Goal: Task Accomplishment & Management: Manage account settings

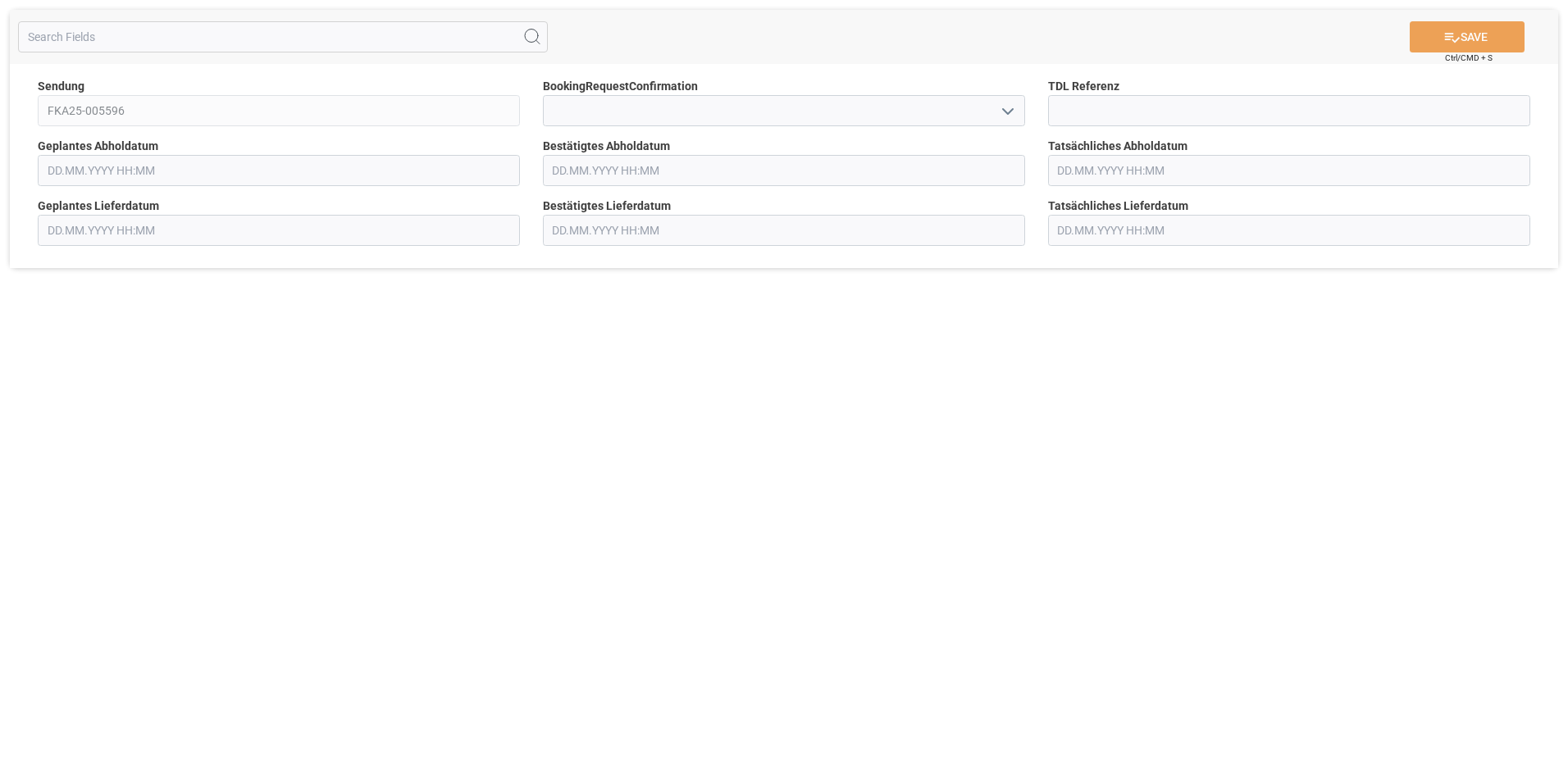
type input "[DATE] 00:00"
click at [627, 179] on input "text" at bounding box center [784, 171] width 483 height 31
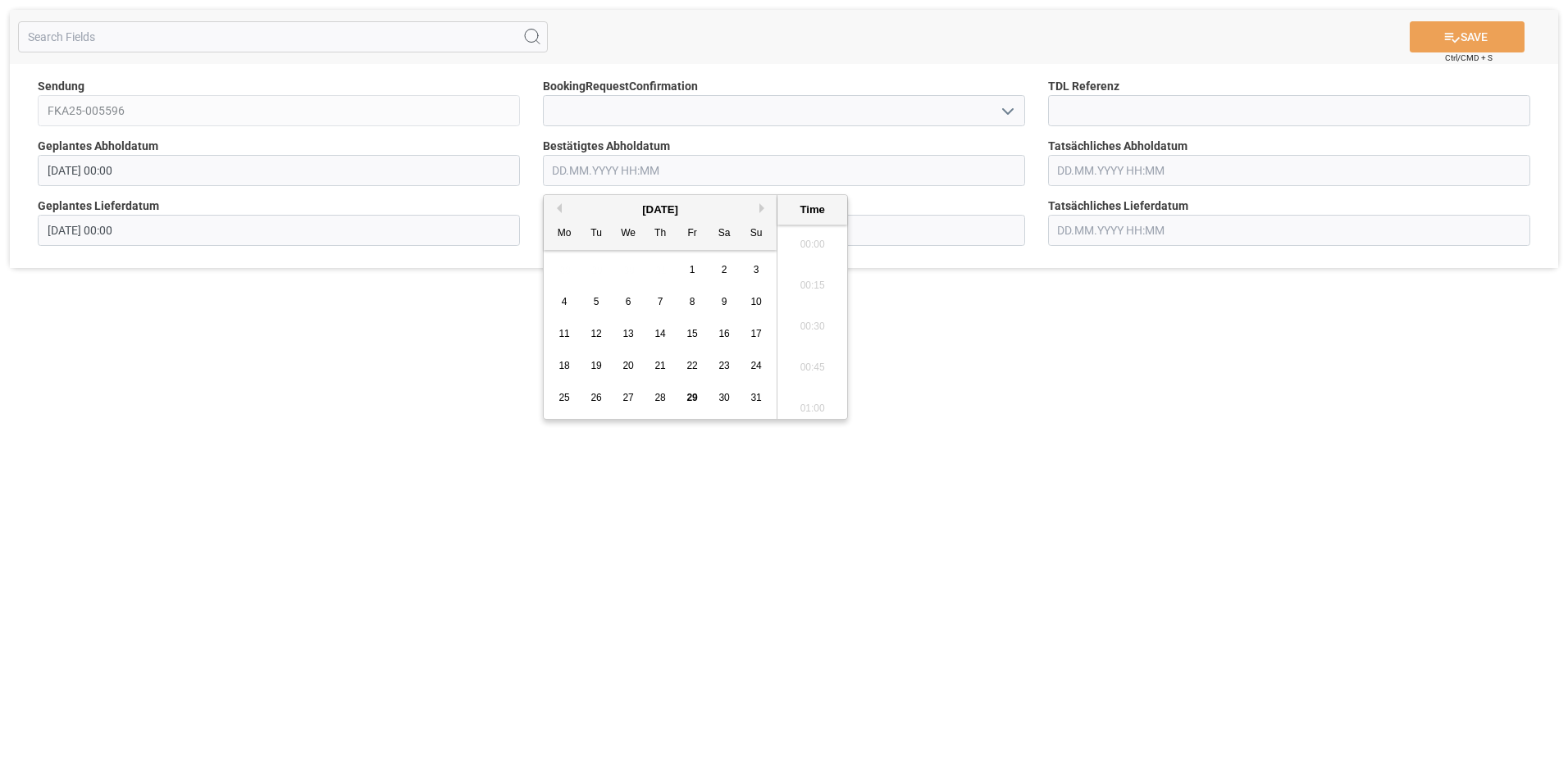
scroll to position [1318, 0]
click at [760, 207] on button "Next Month" at bounding box center [764, 208] width 10 height 10
click at [601, 272] on div "2" at bounding box center [596, 271] width 21 height 20
click at [811, 393] on li "10:00" at bounding box center [812, 403] width 69 height 41
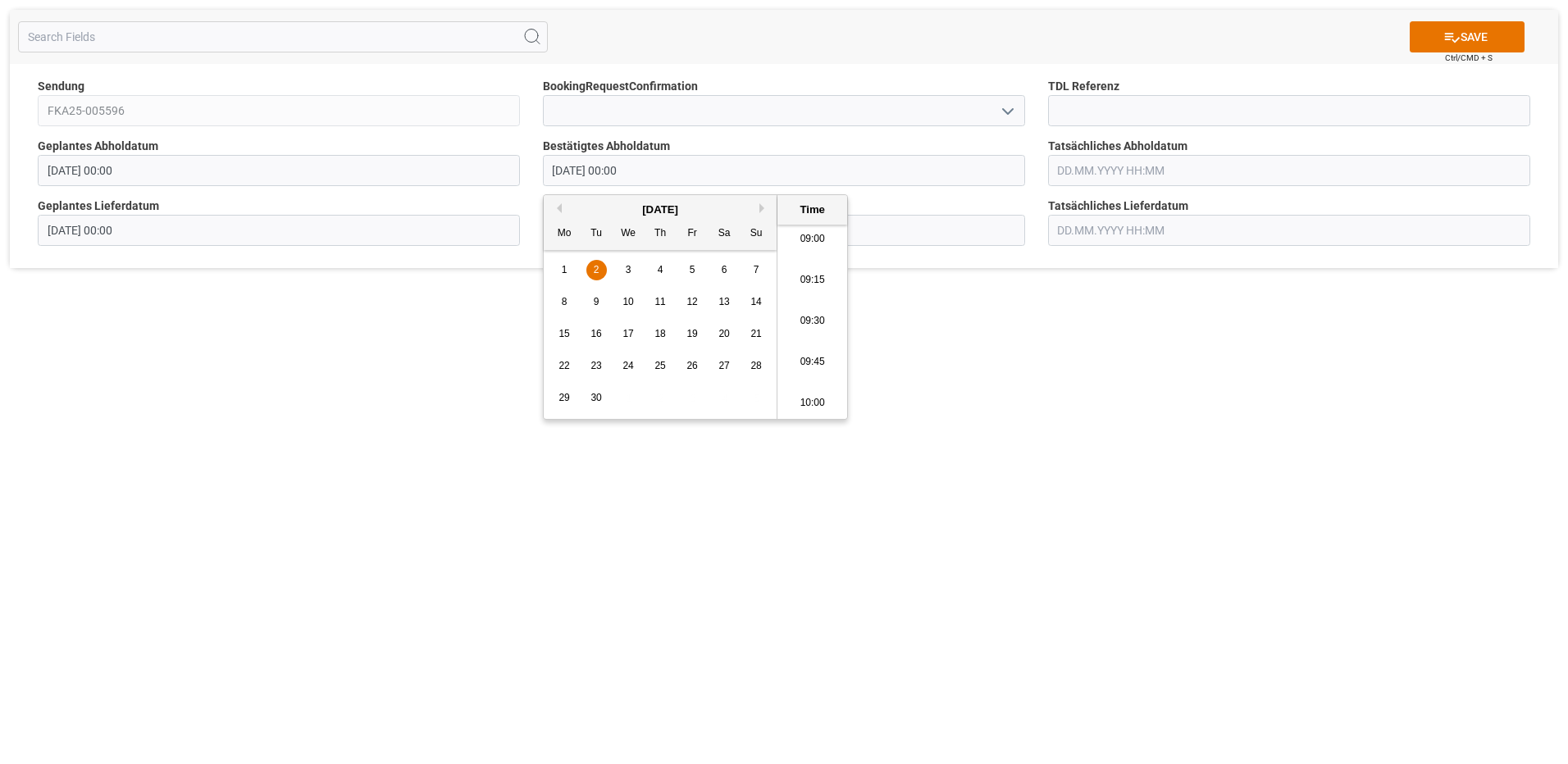
type input "[DATE] 10:00"
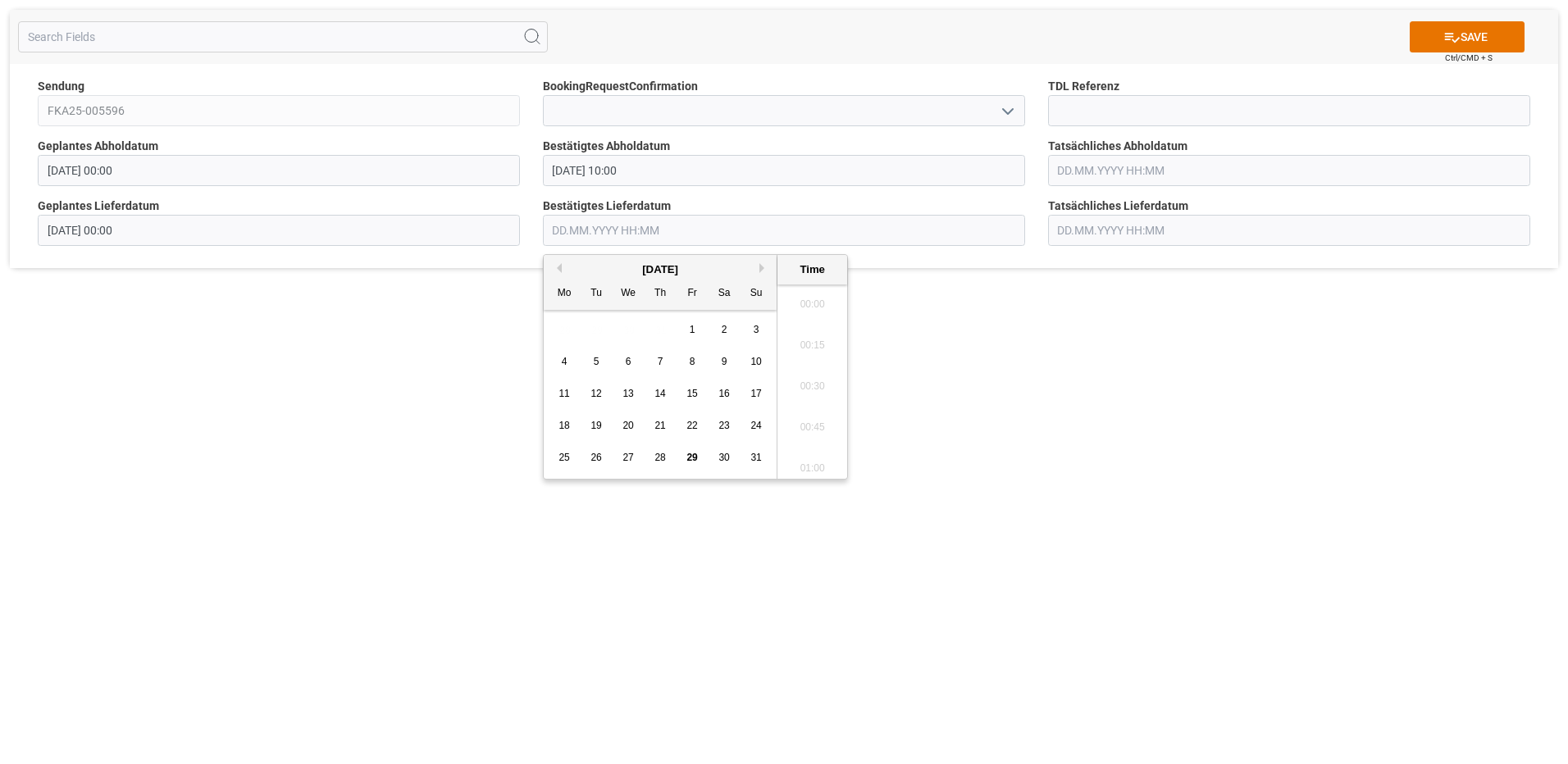
click at [604, 234] on input "text" at bounding box center [784, 231] width 483 height 31
click at [764, 269] on button "Next Month" at bounding box center [764, 268] width 10 height 10
click at [631, 330] on div "3" at bounding box center [628, 330] width 21 height 20
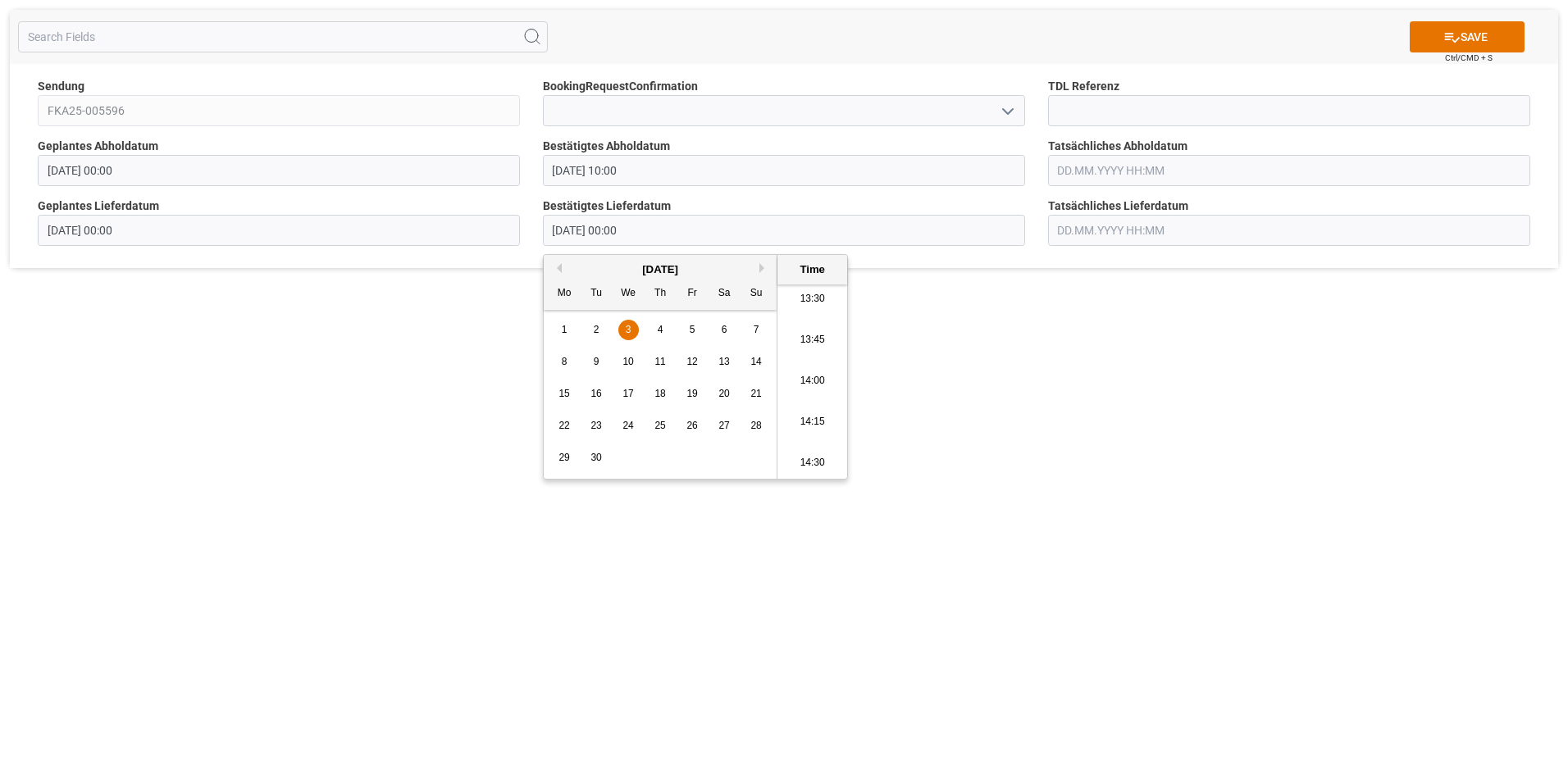
click at [812, 380] on li "14:00" at bounding box center [812, 381] width 69 height 41
type input "[DATE] 14:00"
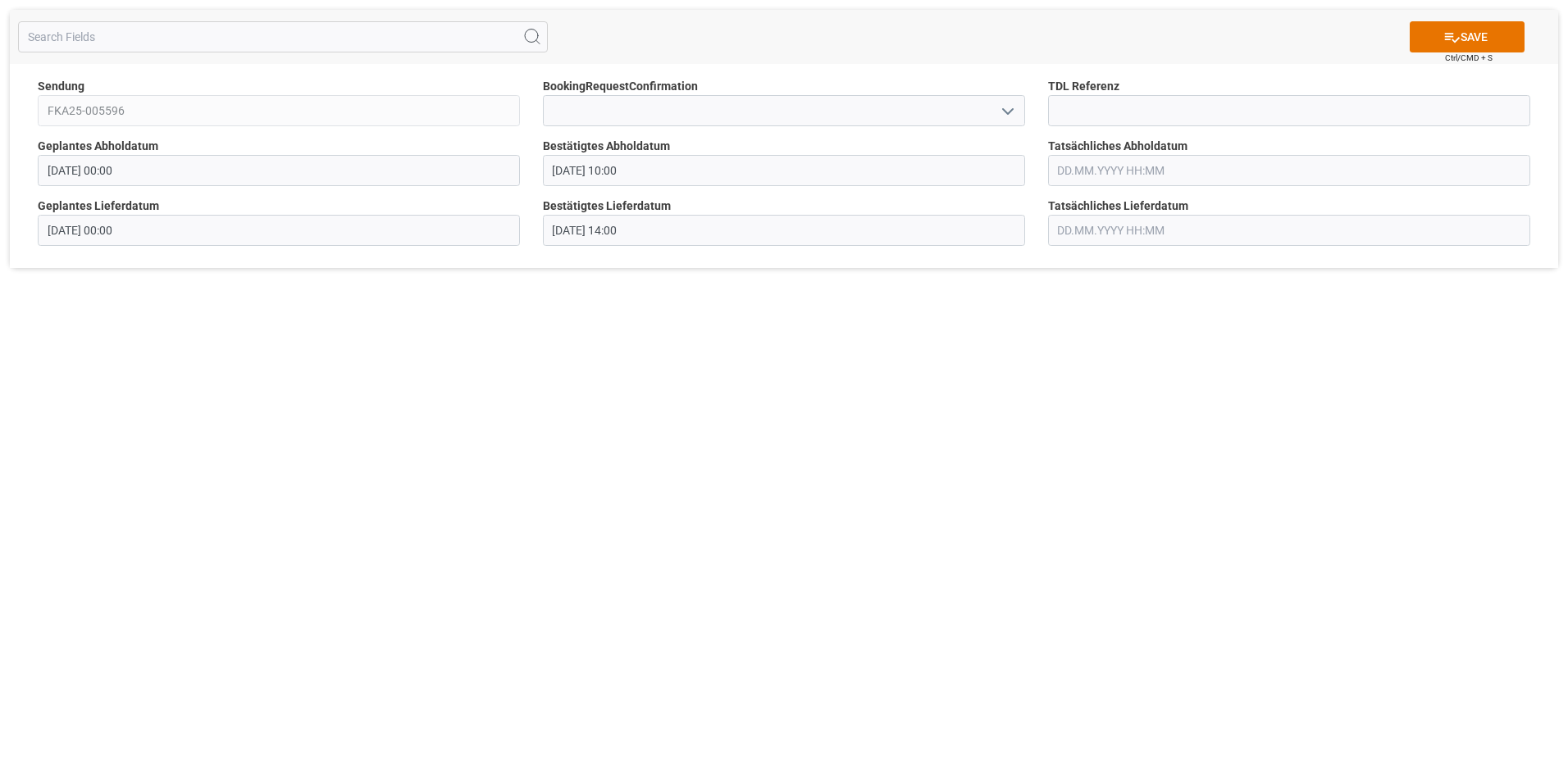
click at [1170, 170] on input "text" at bounding box center [1290, 171] width 483 height 31
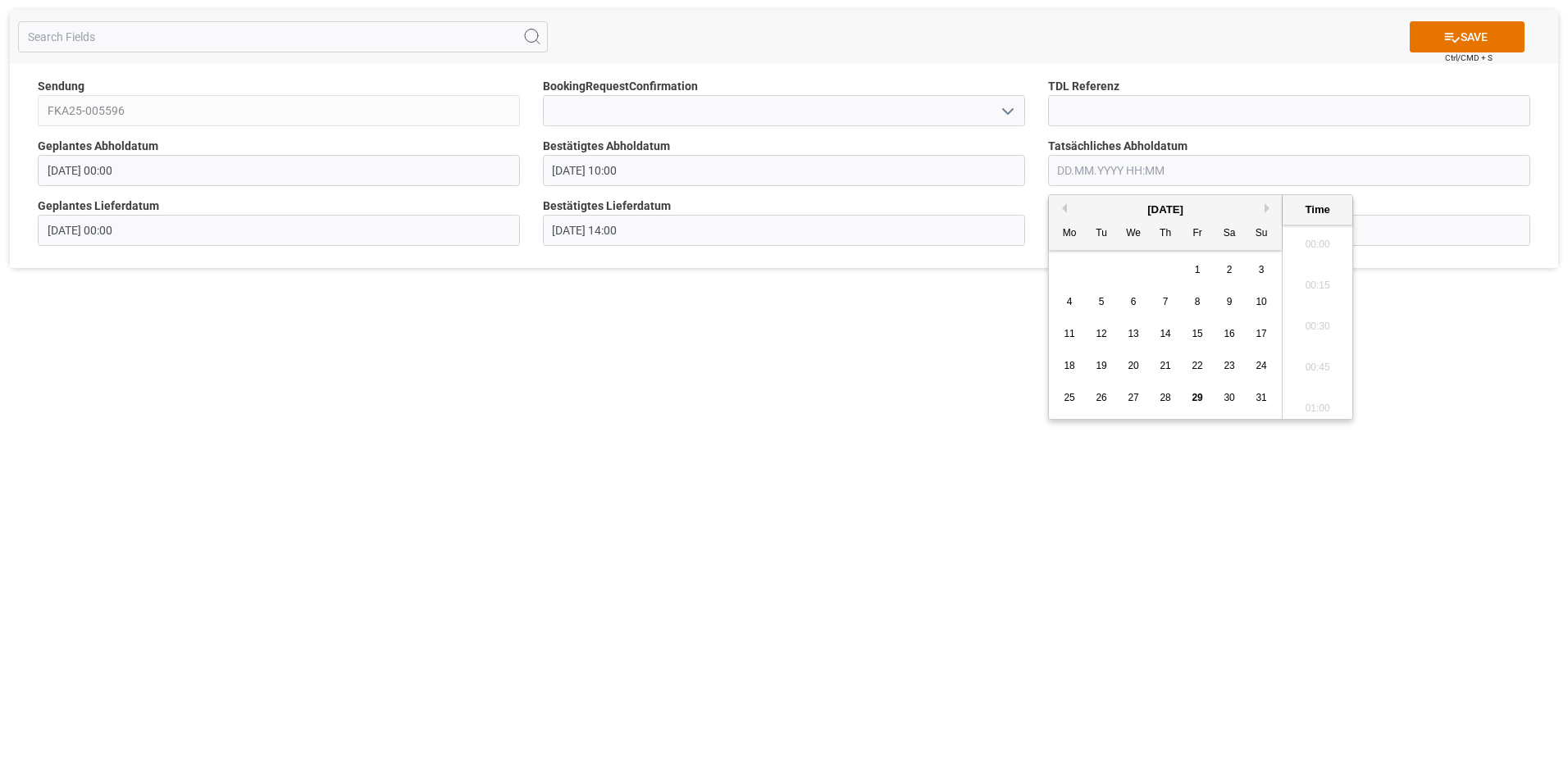
scroll to position [1318, 0]
click at [1265, 205] on button "Next Month" at bounding box center [1270, 208] width 10 height 10
click at [1100, 269] on span "2" at bounding box center [1102, 270] width 6 height 12
click at [1134, 271] on span "3" at bounding box center [1134, 270] width 6 height 12
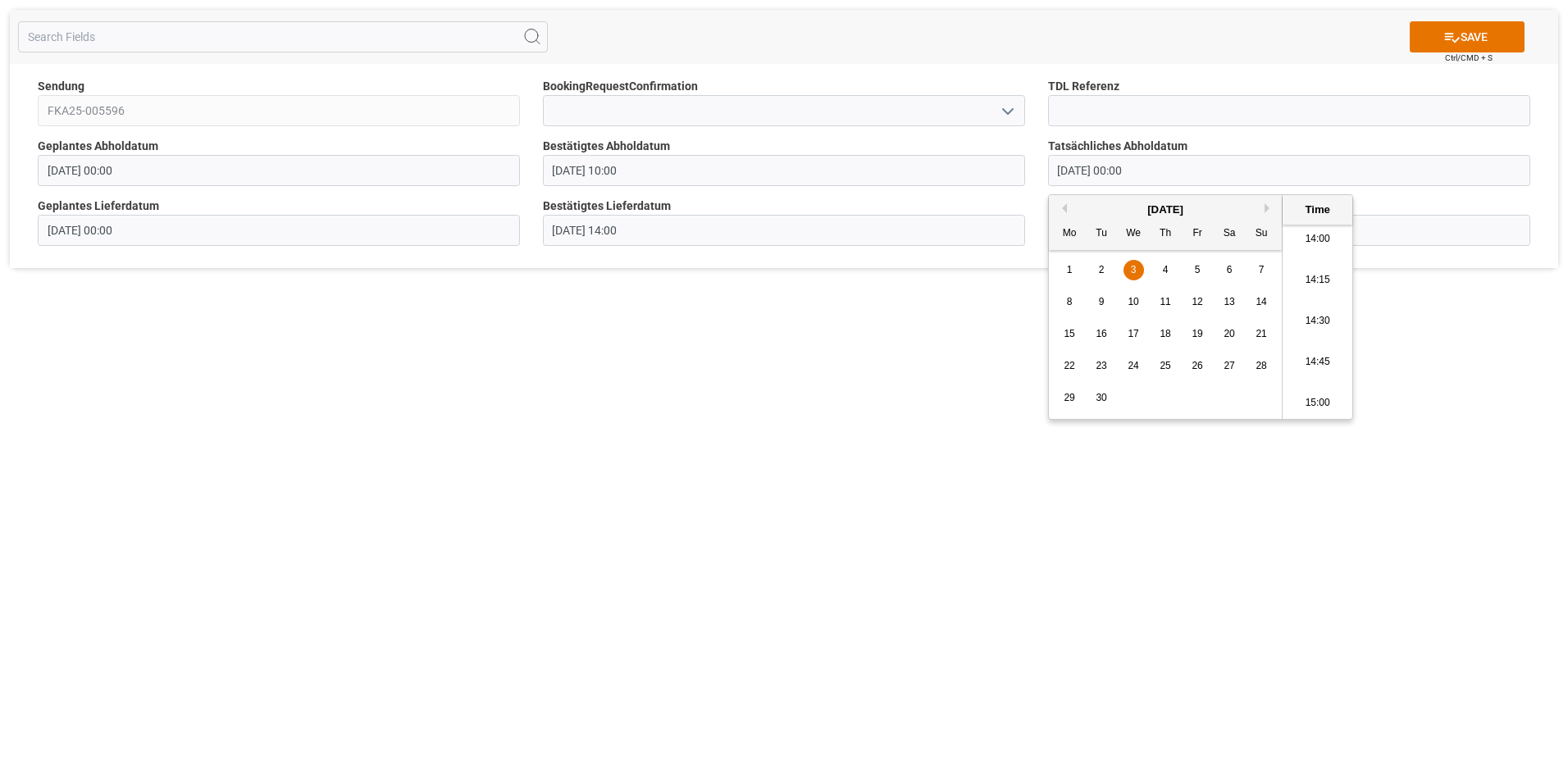
click at [1307, 398] on li "15:00" at bounding box center [1317, 403] width 69 height 41
type input "[DATE] 15:00"
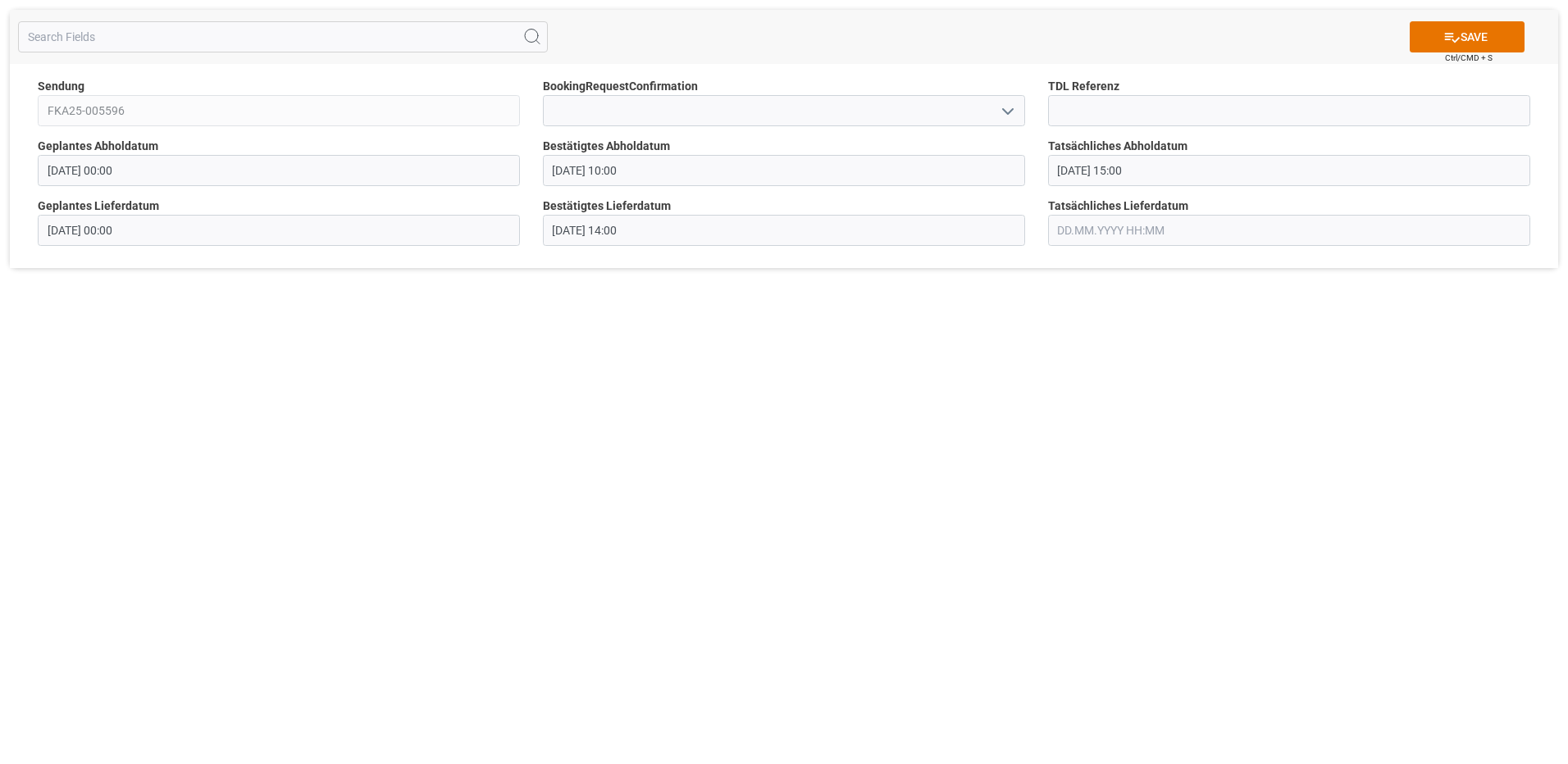
click at [1089, 226] on input "text" at bounding box center [1290, 231] width 483 height 31
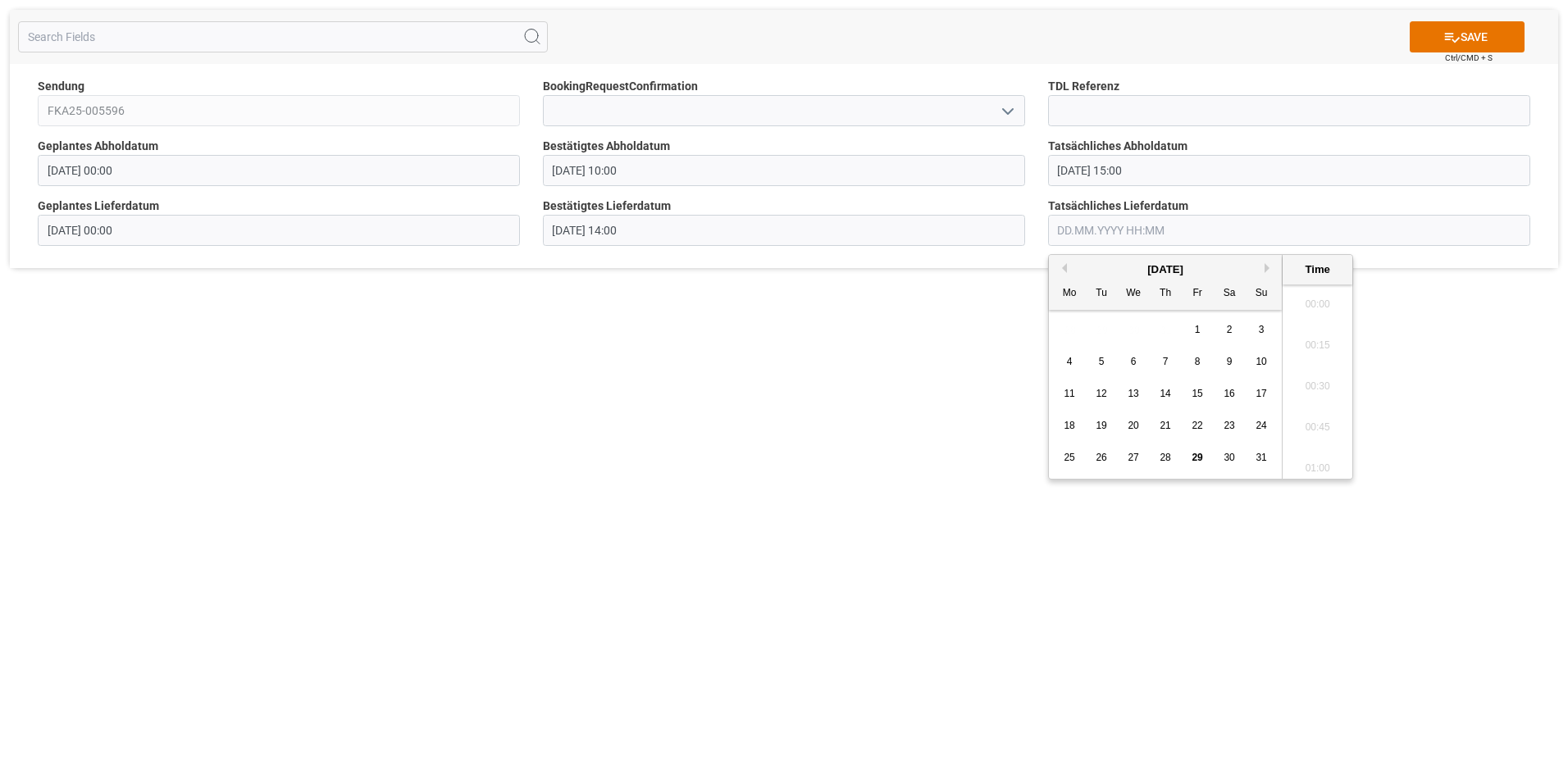
scroll to position [1318, 0]
click at [1268, 263] on div "[DATE]" at bounding box center [1165, 270] width 233 height 17
click at [1265, 268] on button "Next Month" at bounding box center [1270, 268] width 10 height 10
click at [1127, 333] on div "3" at bounding box center [1133, 330] width 21 height 20
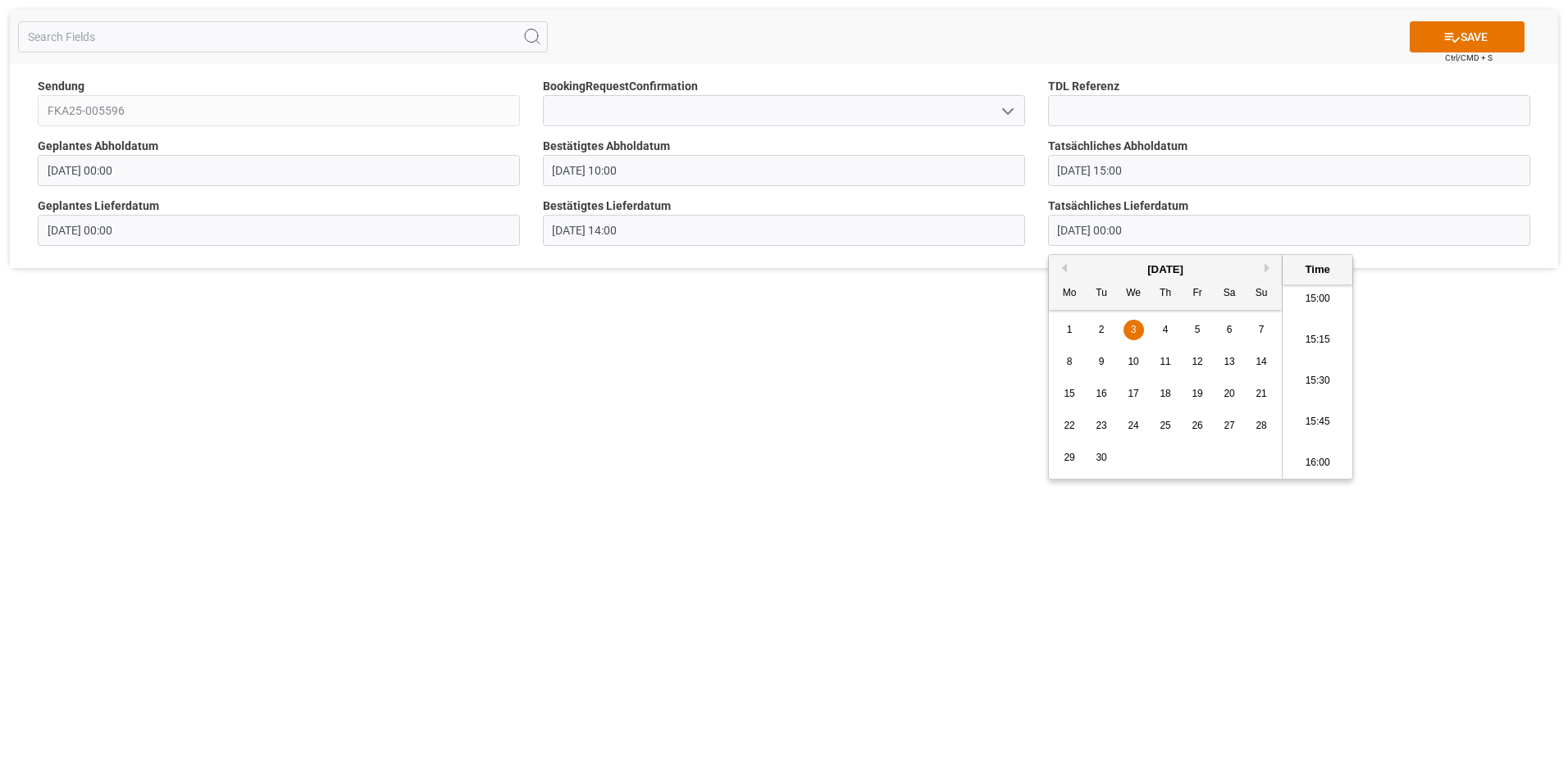
click at [1324, 299] on li "15:00" at bounding box center [1317, 299] width 69 height 41
type input "[DATE] 15:00"
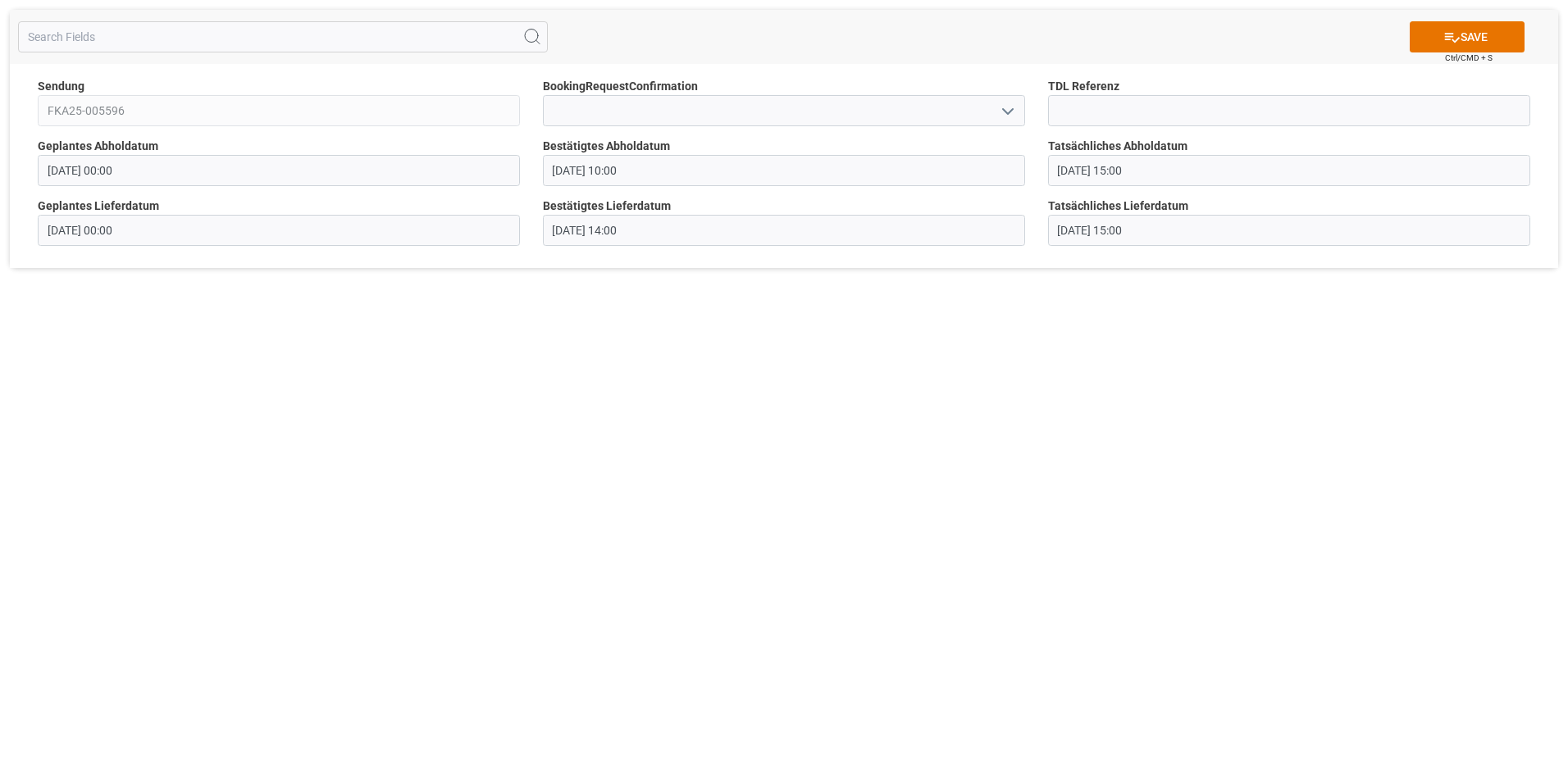
click at [1168, 167] on input "[DATE] 15:00" at bounding box center [1290, 171] width 483 height 31
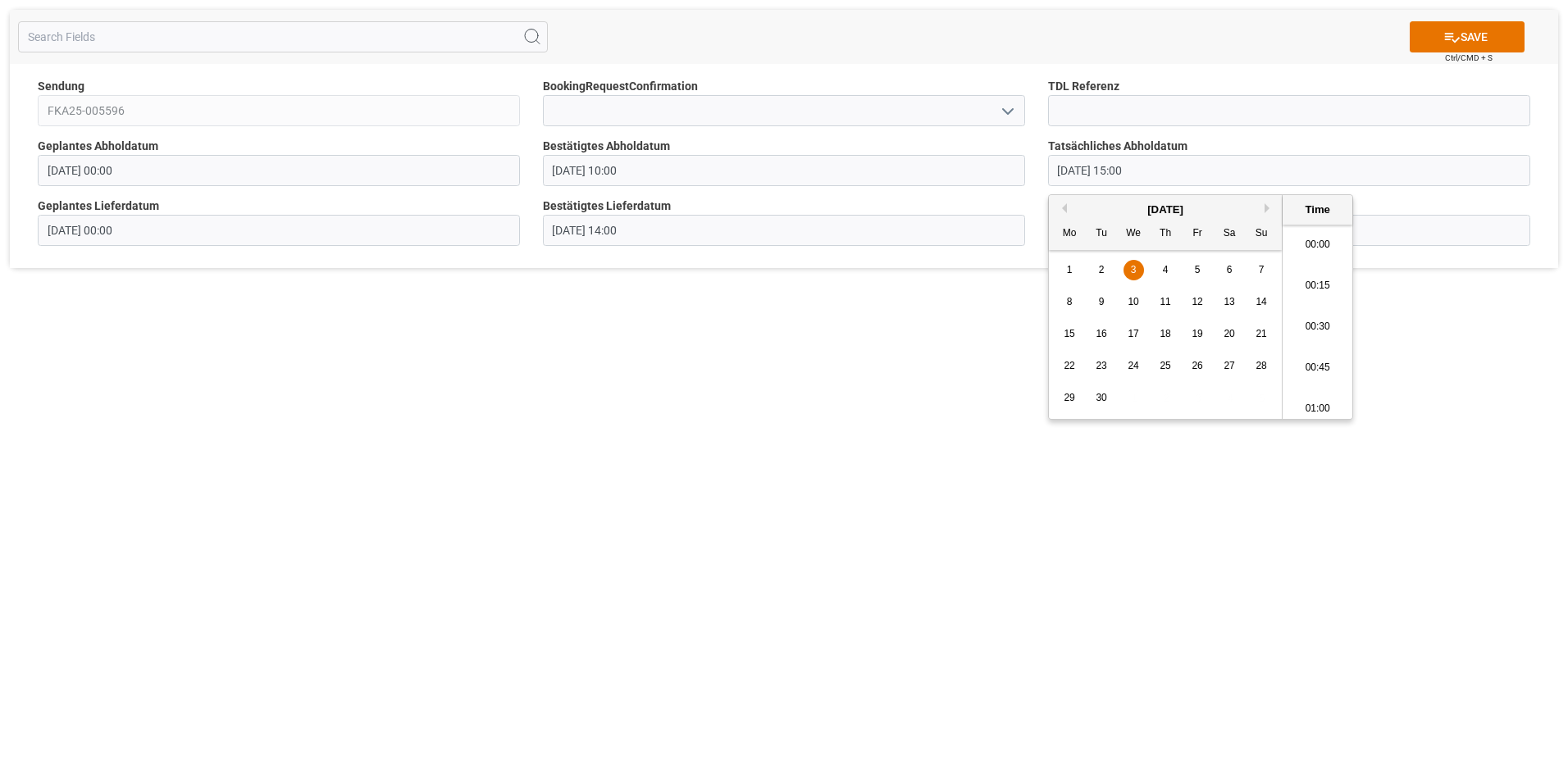
scroll to position [2384, 0]
click at [1105, 269] on div "2" at bounding box center [1101, 271] width 21 height 20
click at [1321, 402] on li "10:00" at bounding box center [1317, 403] width 69 height 41
type input "[DATE] 10:00"
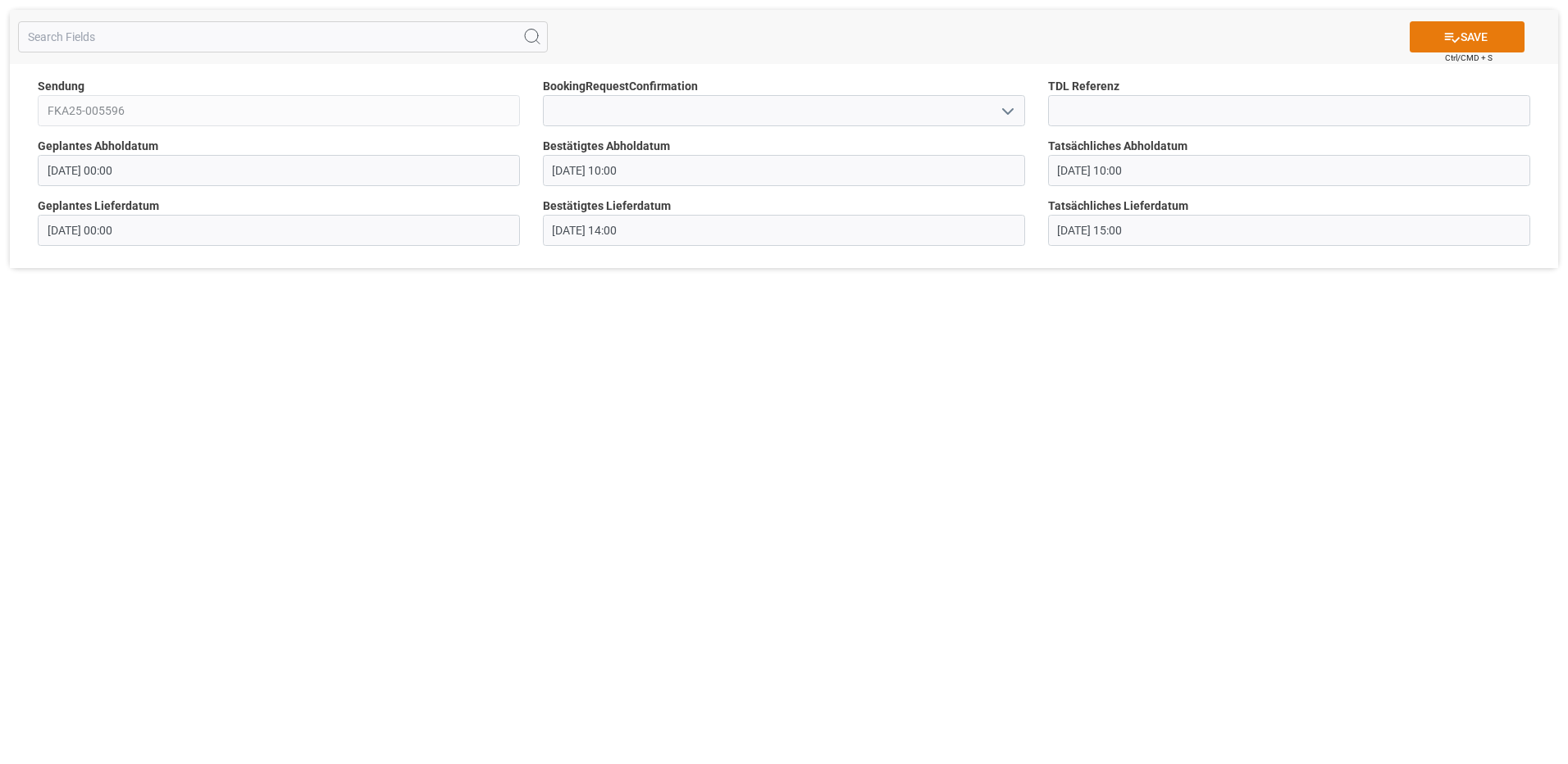
click at [1450, 43] on icon at bounding box center [1453, 37] width 18 height 18
